Goal: Communication & Community: Share content

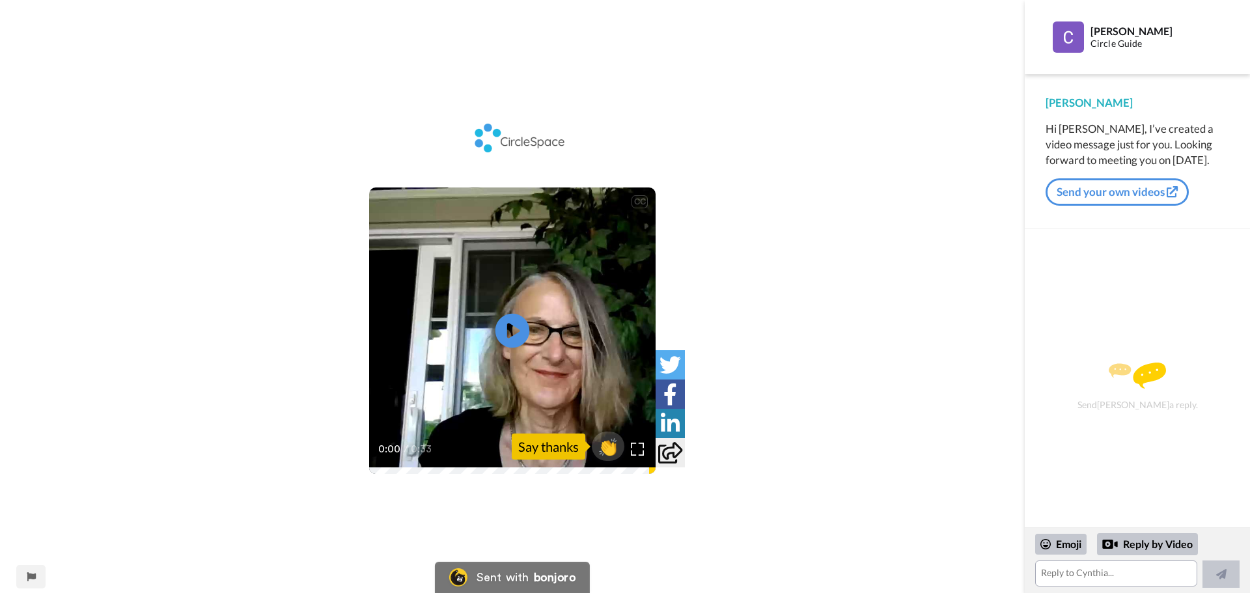
click at [501, 326] on icon at bounding box center [512, 331] width 34 height 34
click at [572, 443] on div "Say thanks" at bounding box center [549, 446] width 74 height 26
click at [606, 446] on span "👏" at bounding box center [608, 446] width 41 height 26
